Goal: Task Accomplishment & Management: Manage account settings

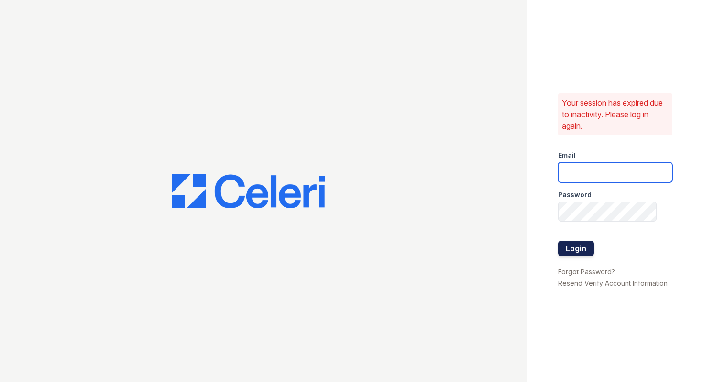
type input "[EMAIL_ADDRESS][DOMAIN_NAME]"
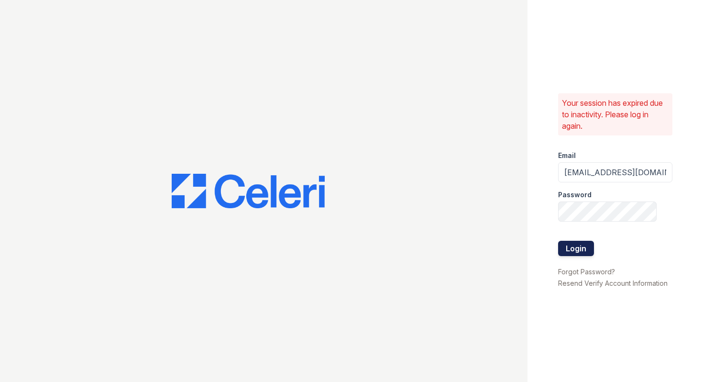
click at [583, 251] on button "Login" at bounding box center [576, 248] width 36 height 15
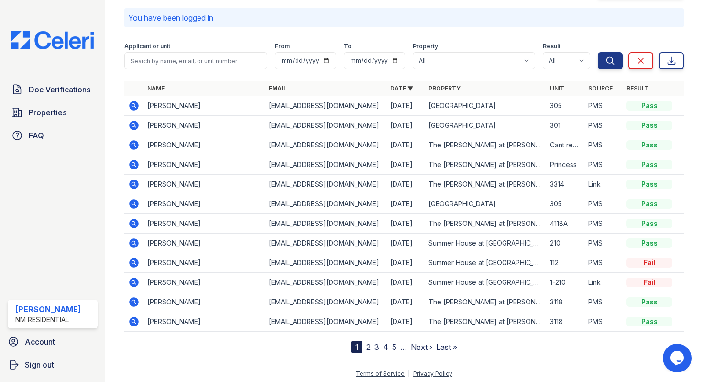
scroll to position [34, 0]
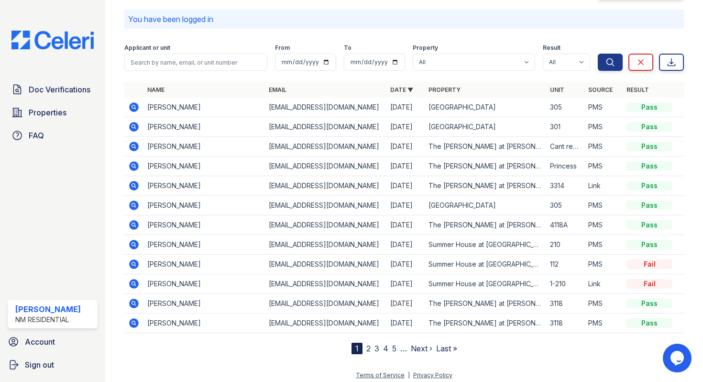
click at [58, 37] on img at bounding box center [53, 40] width 98 height 19
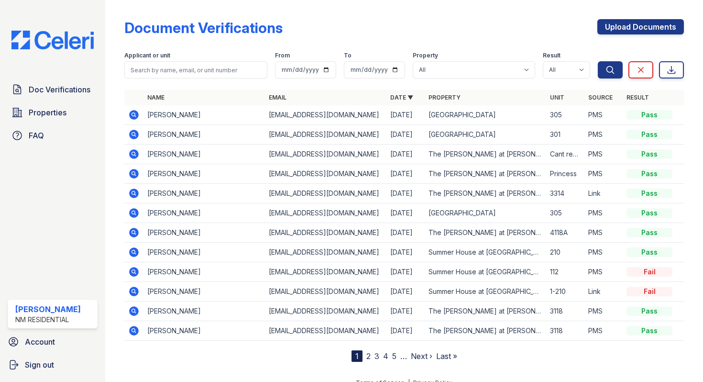
click at [58, 42] on img at bounding box center [53, 40] width 98 height 19
click at [427, 102] on th "Property" at bounding box center [486, 97] width 122 height 15
click at [75, 44] on img at bounding box center [53, 40] width 98 height 19
click at [69, 91] on span "Doc Verifications" at bounding box center [60, 89] width 62 height 11
